Goal: Check status

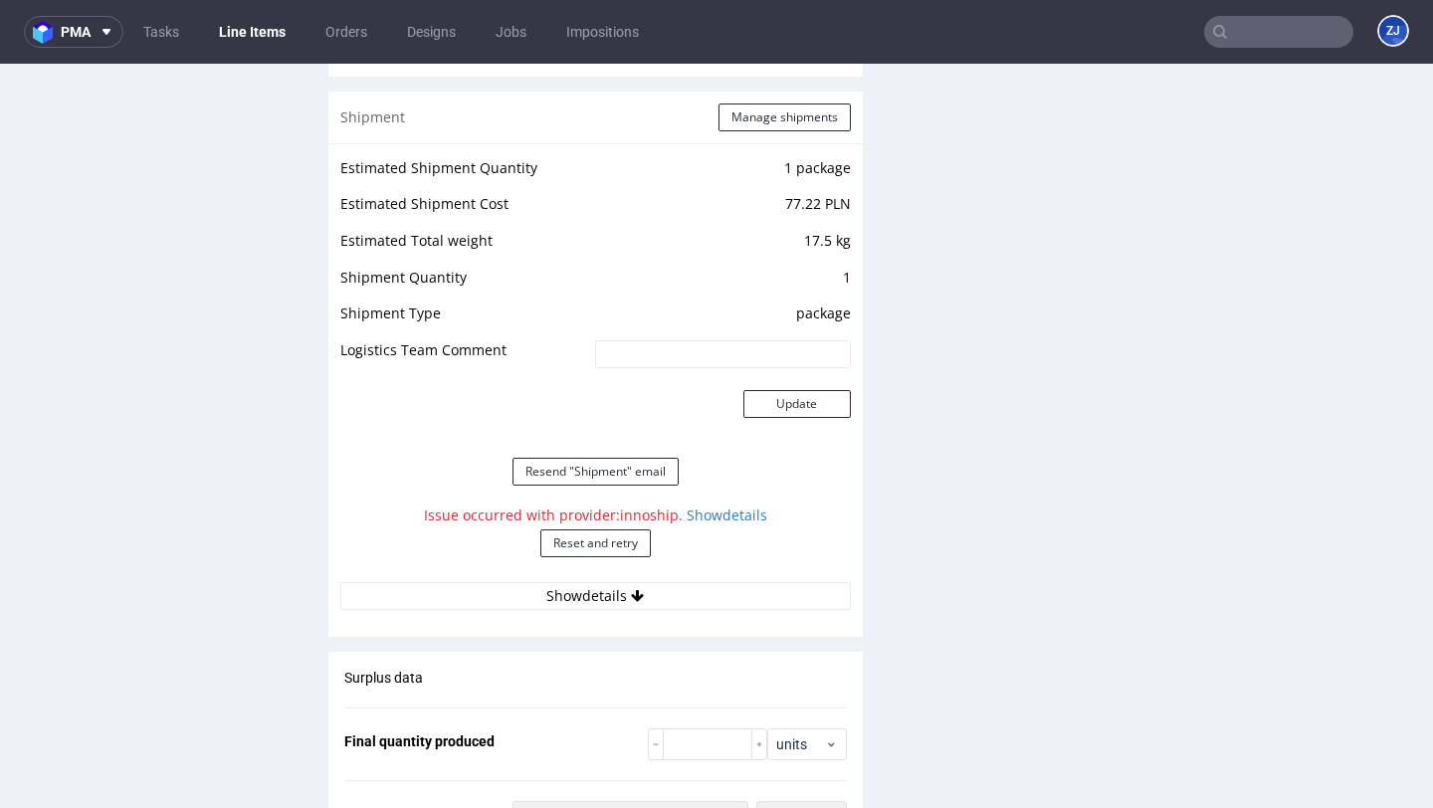
scroll to position [2155, 0]
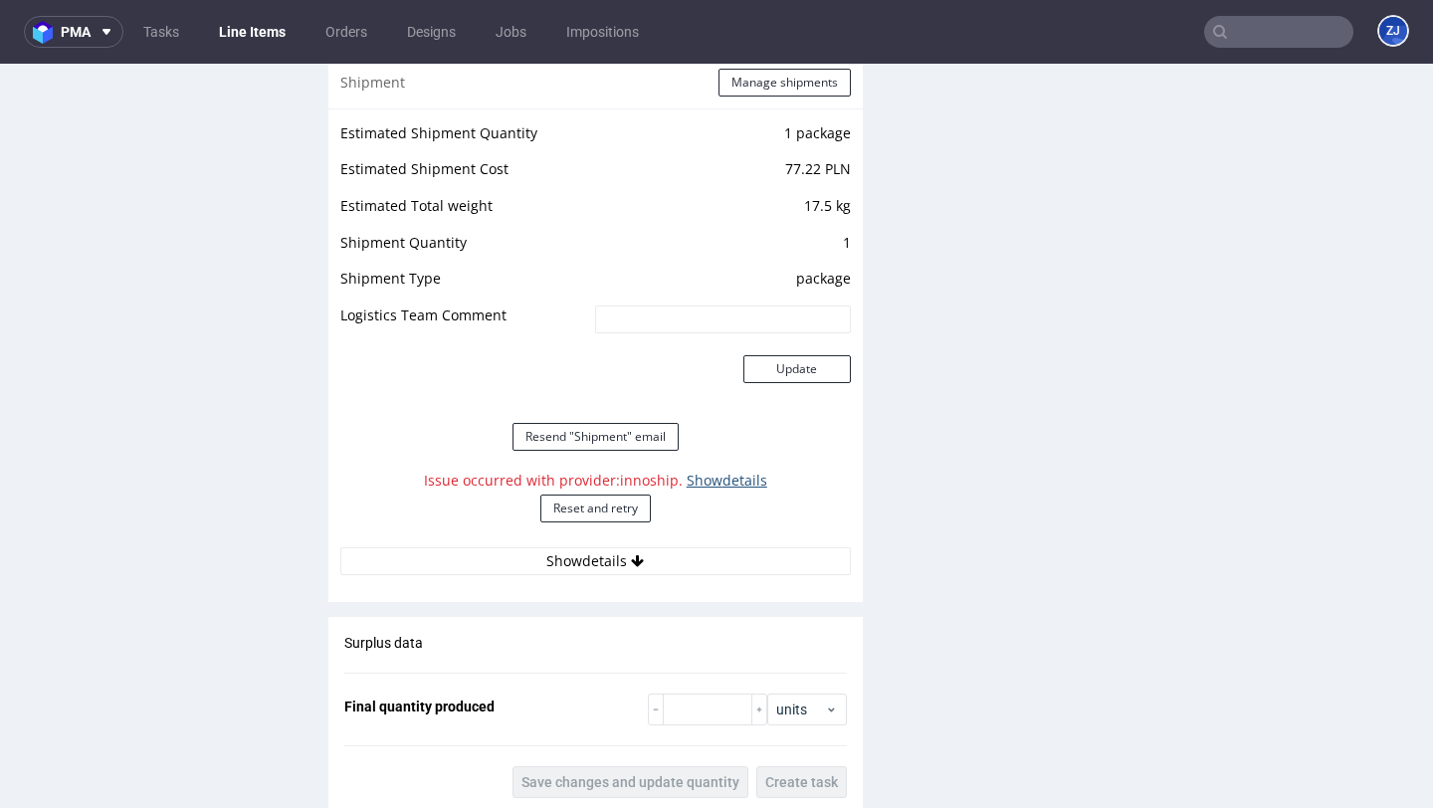
click link "Show details"
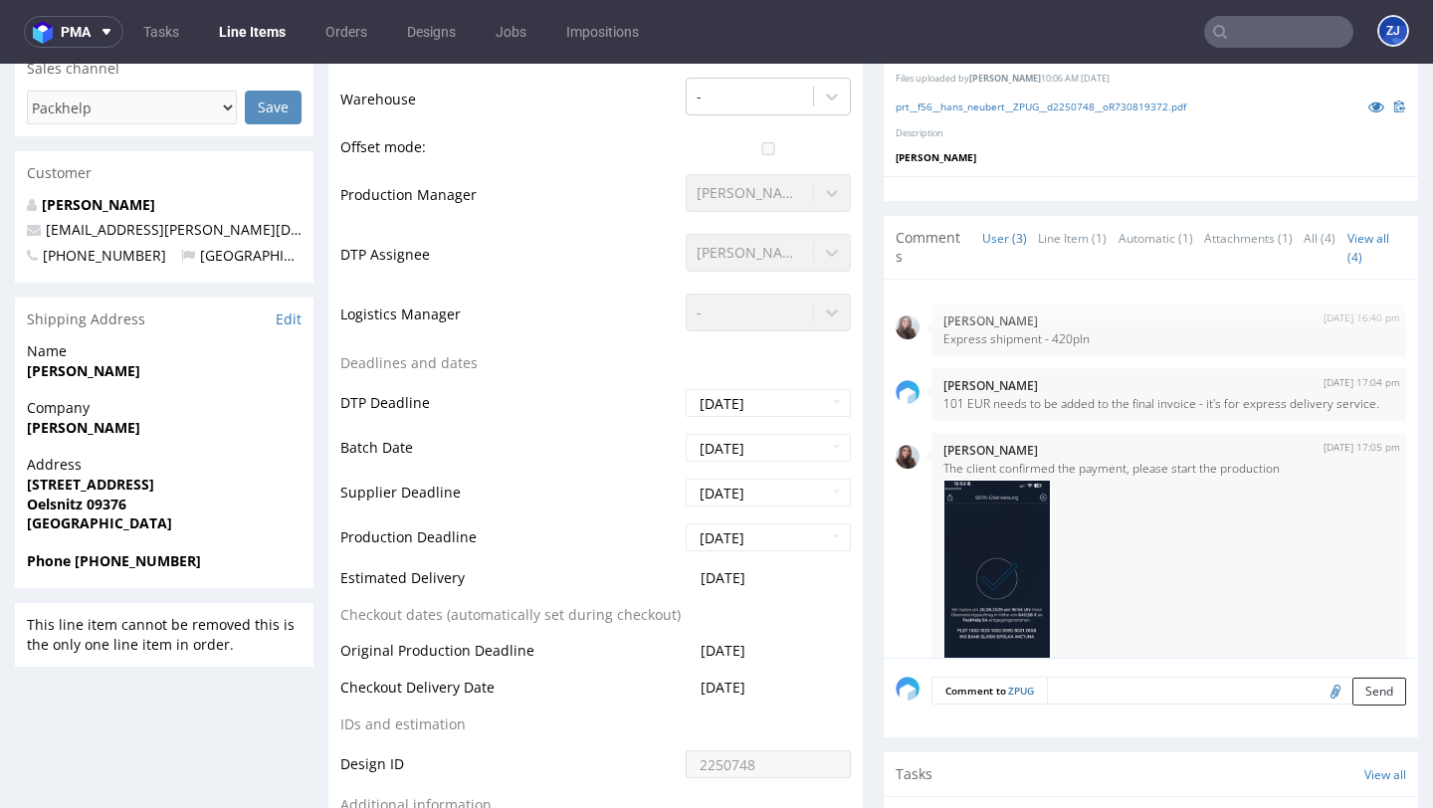
scroll to position [564, 0]
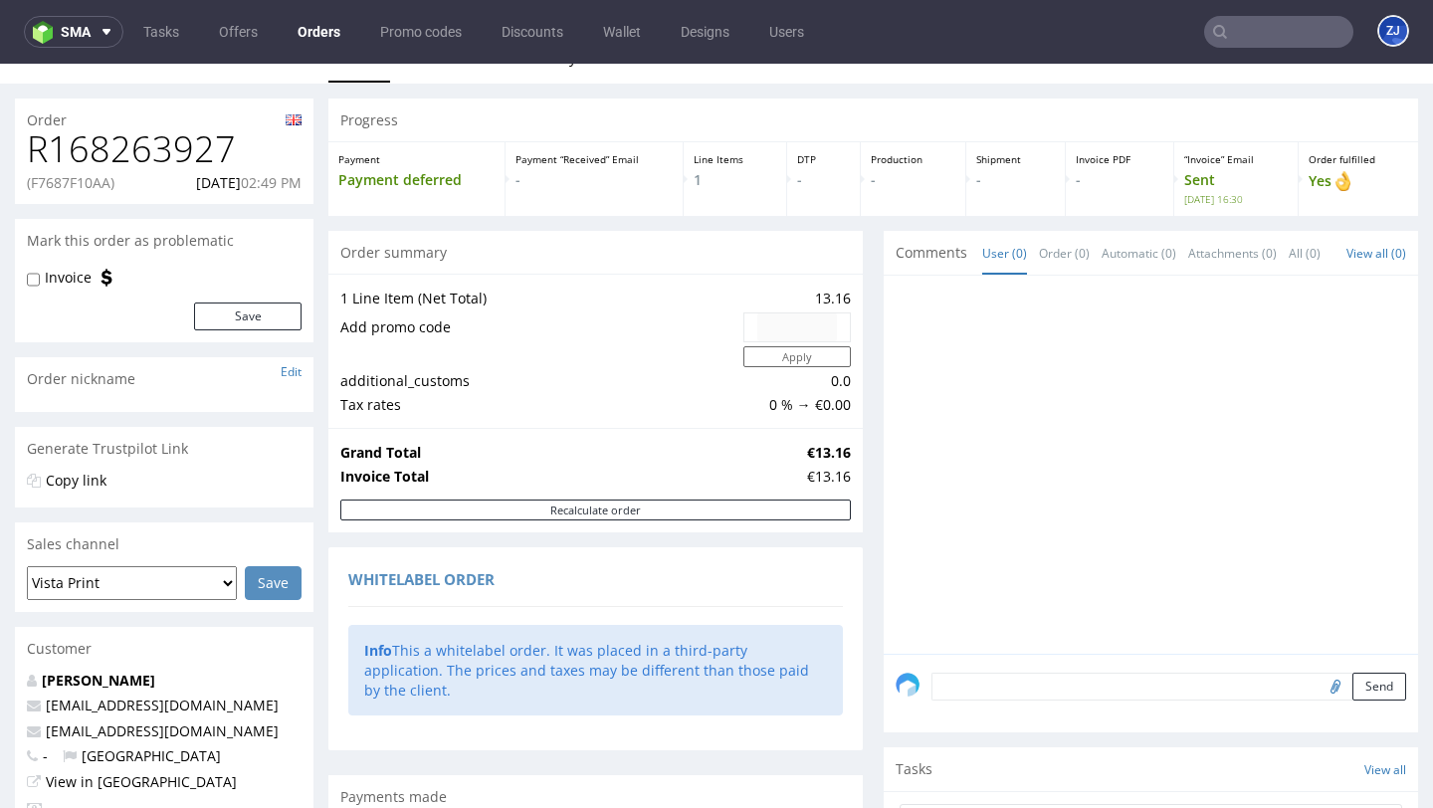
scroll to position [37, 0]
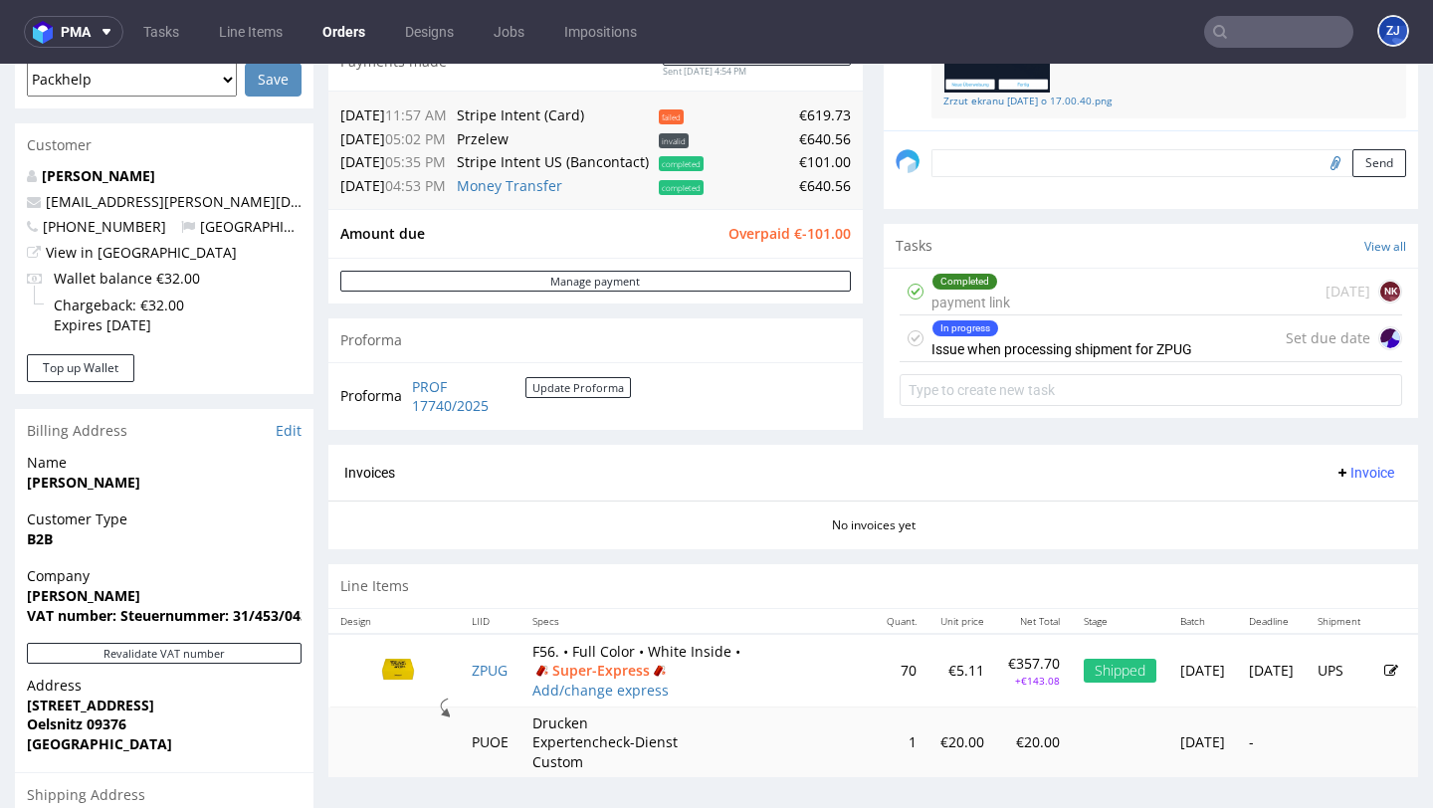
scroll to position [833, 0]
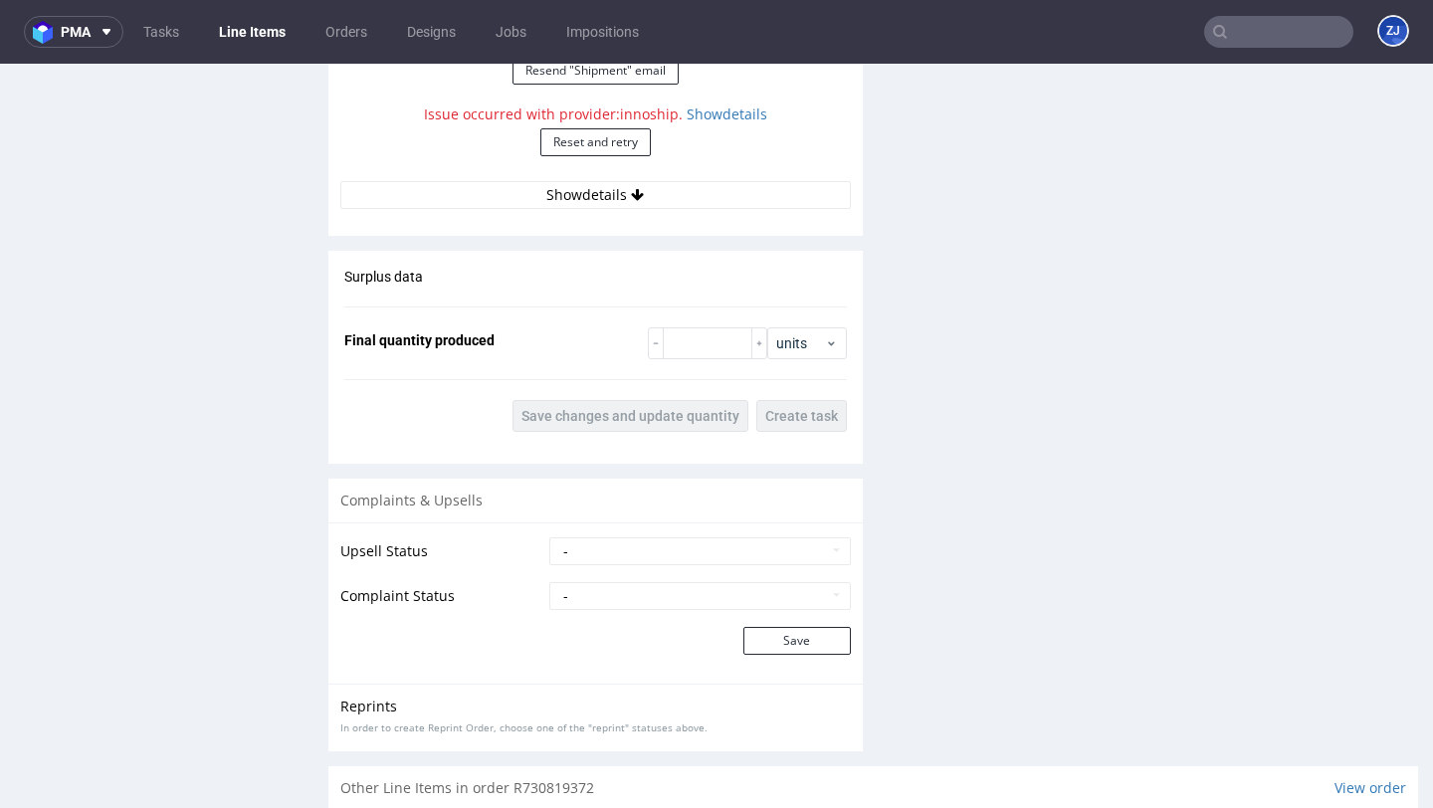
scroll to position [2145, 0]
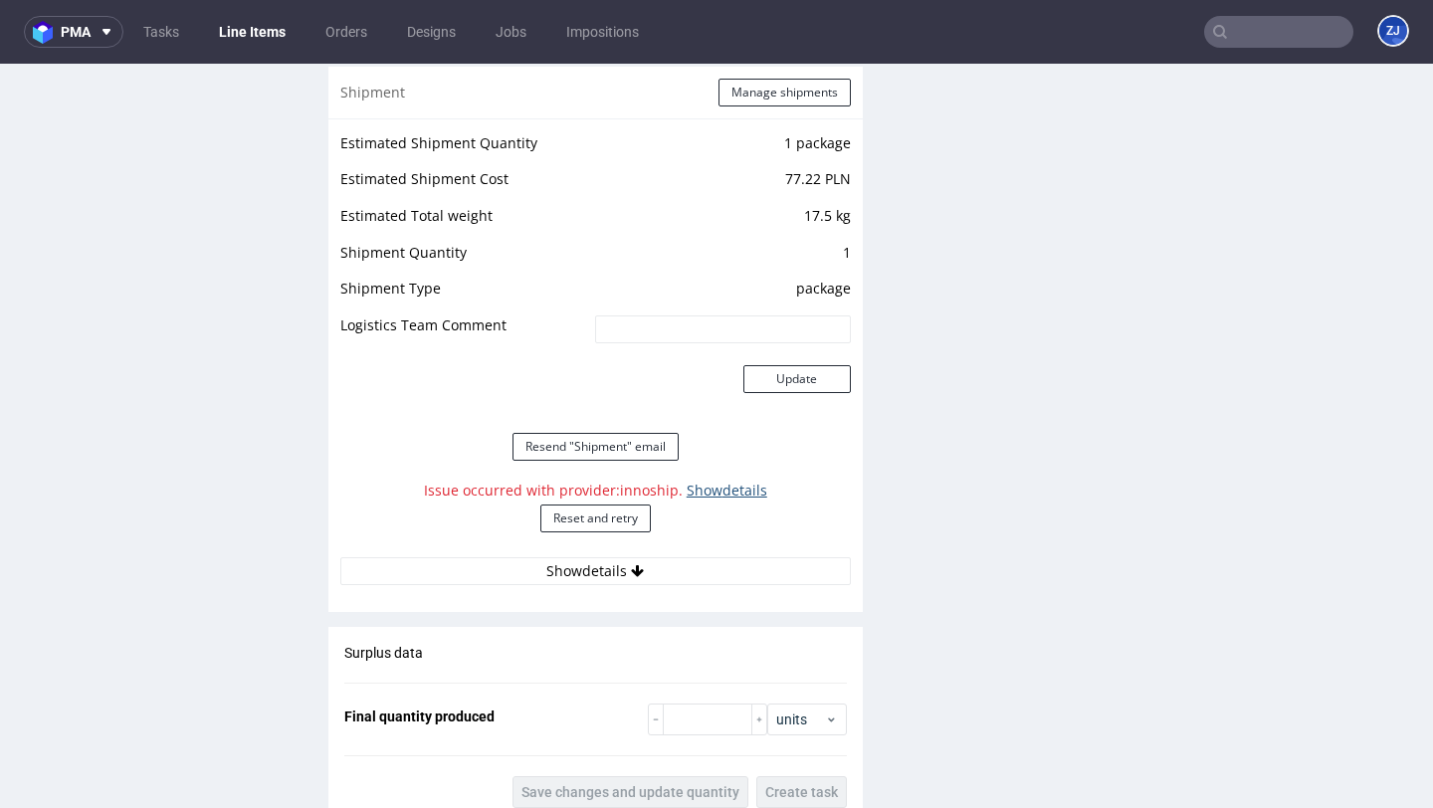
click link "Show details"
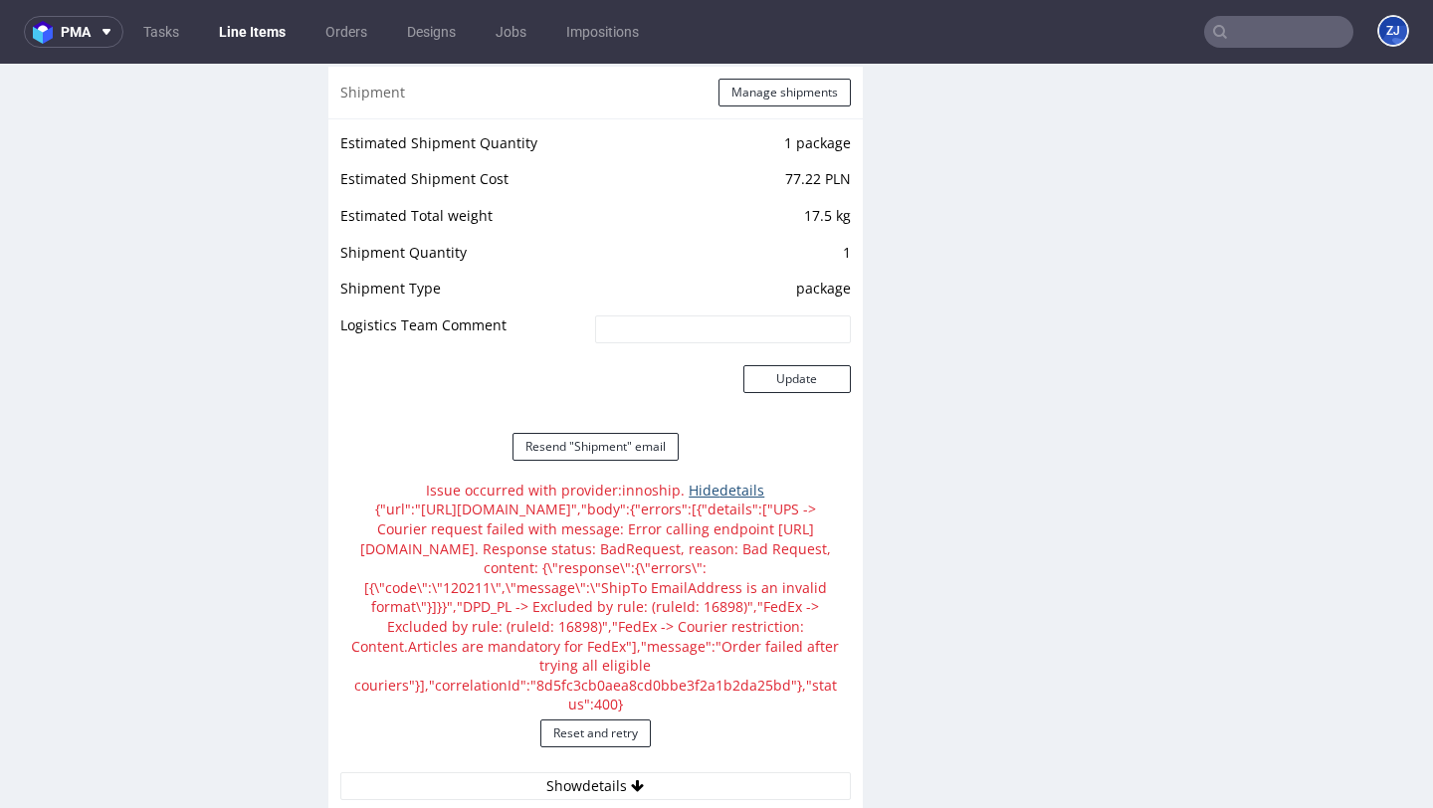
click link "Hide details"
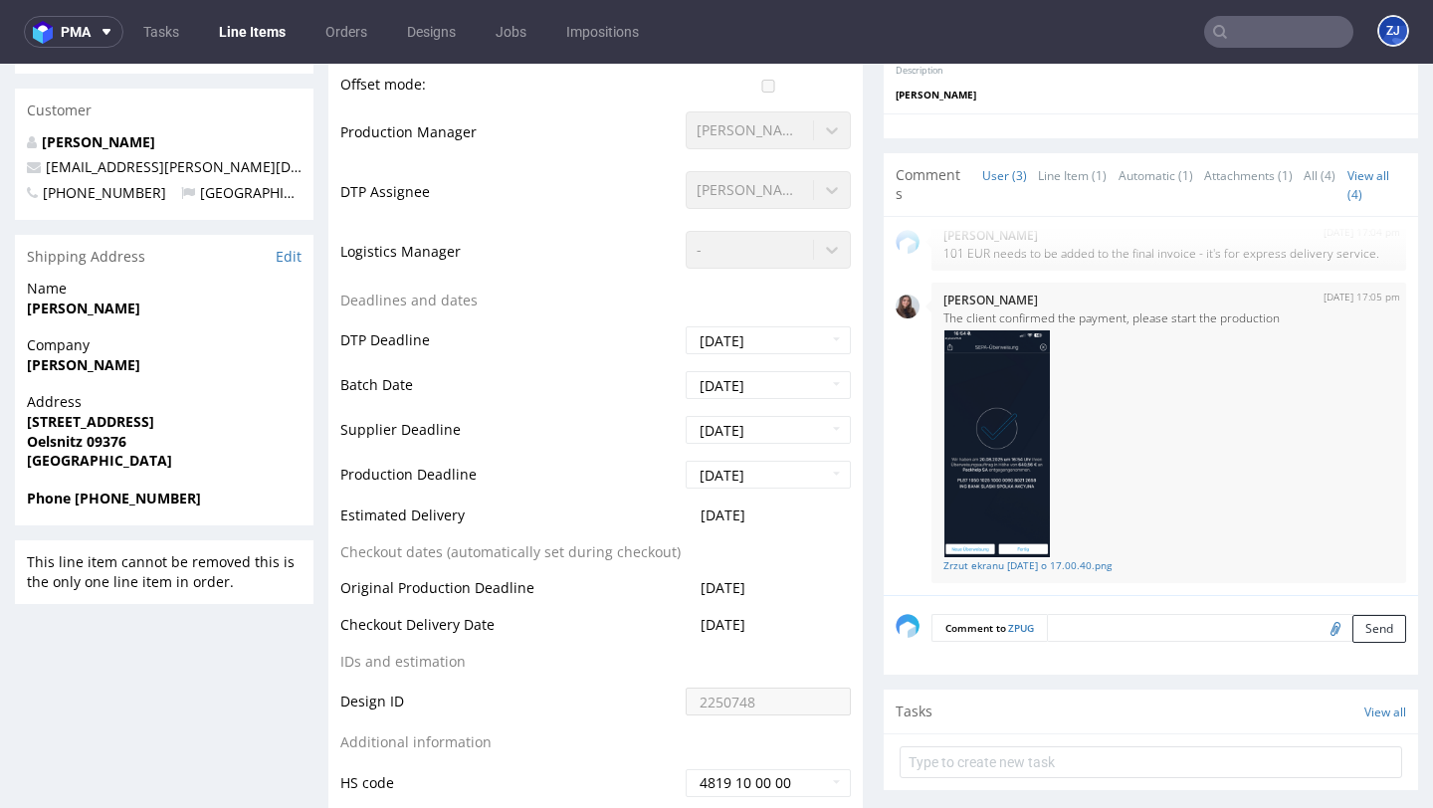
scroll to position [95, 0]
